Goal: Transaction & Acquisition: Purchase product/service

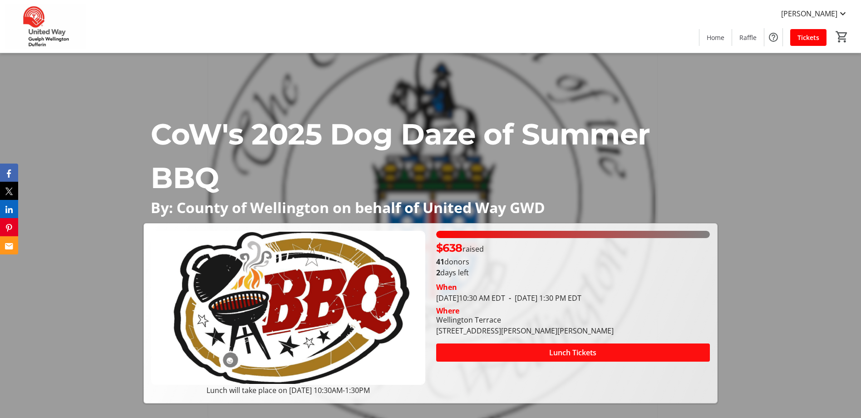
click at [555, 352] on span "Lunch Tickets" at bounding box center [572, 352] width 47 height 11
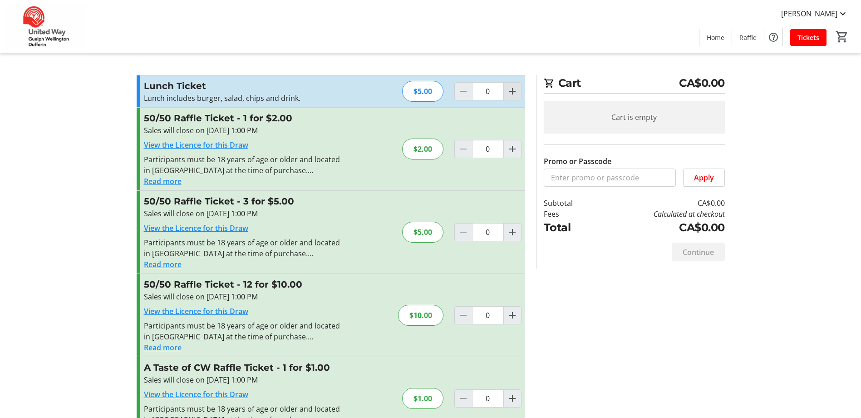
click at [513, 90] on mat-icon "Increment by one" at bounding box center [512, 91] width 11 height 11
type input "1"
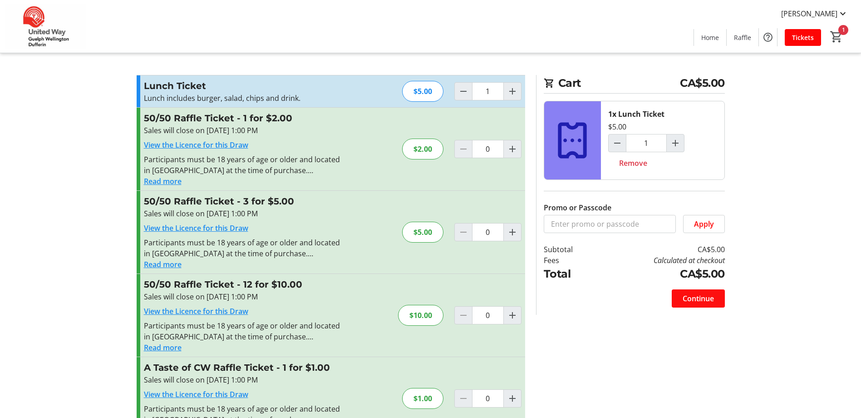
click at [697, 295] on span "Continue" at bounding box center [698, 298] width 31 height 11
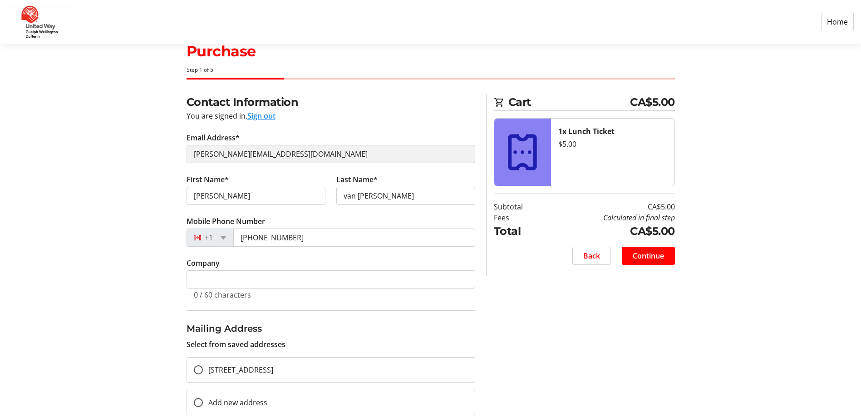
scroll to position [44, 0]
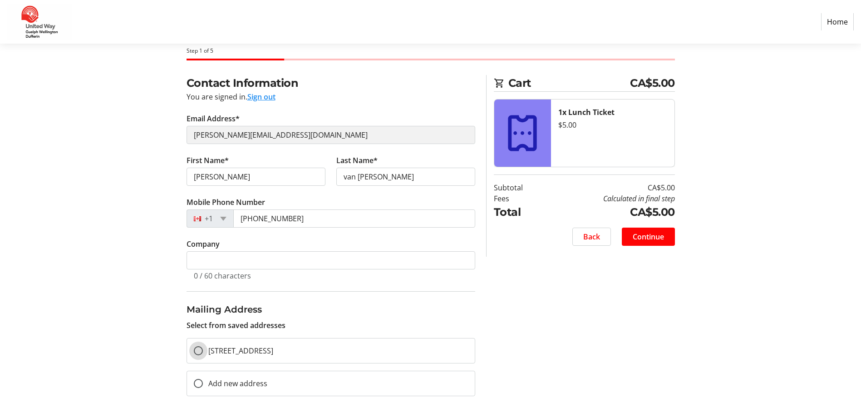
click at [197, 348] on input "[STREET_ADDRESS]" at bounding box center [198, 350] width 9 height 9
radio input "true"
click at [648, 238] on span "Continue" at bounding box center [648, 236] width 31 height 11
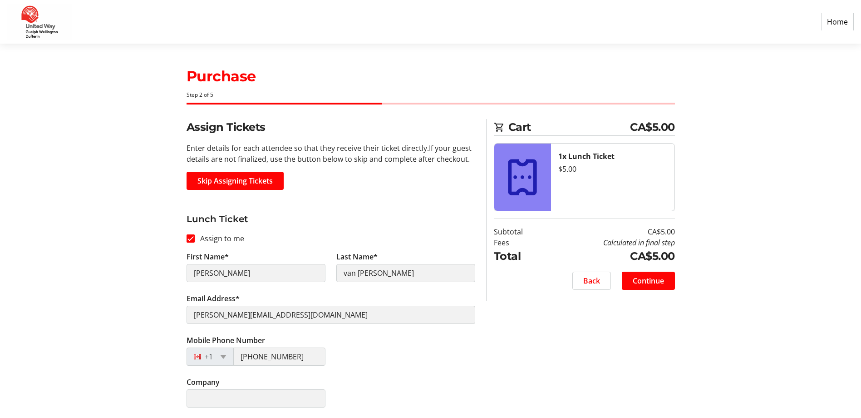
scroll to position [0, 0]
click at [646, 281] on span "Continue" at bounding box center [648, 280] width 31 height 11
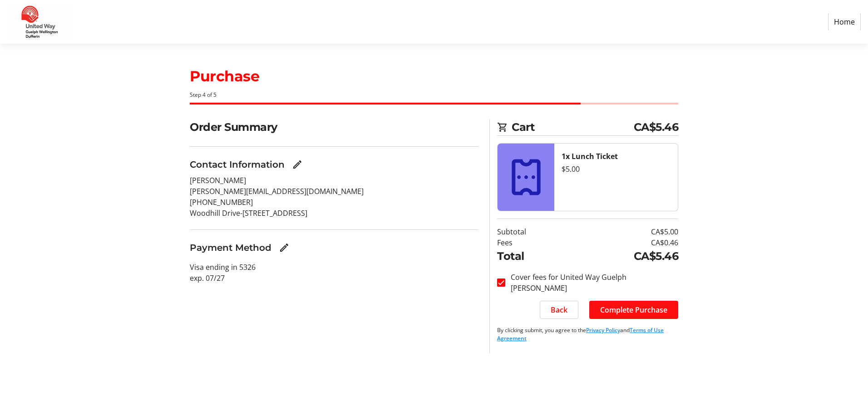
click at [639, 312] on span "Complete Purchase" at bounding box center [633, 309] width 67 height 11
